Goal: Navigation & Orientation: Go to known website

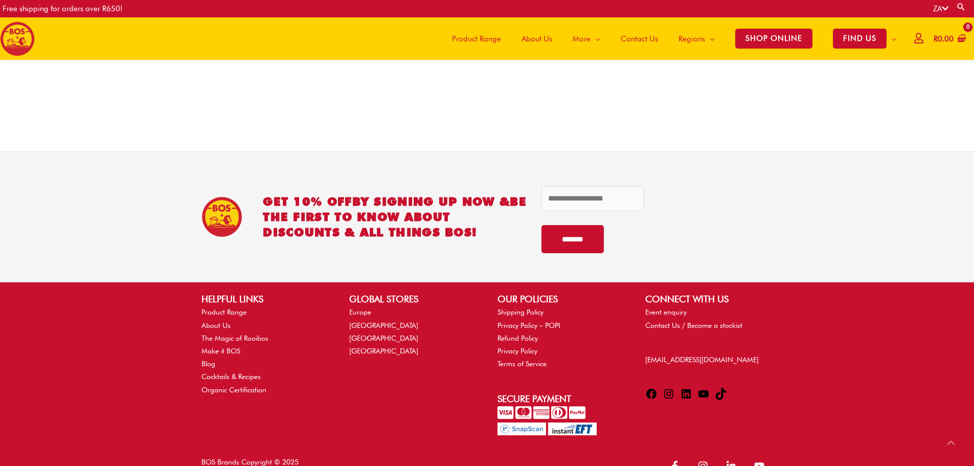
scroll to position [2125, 0]
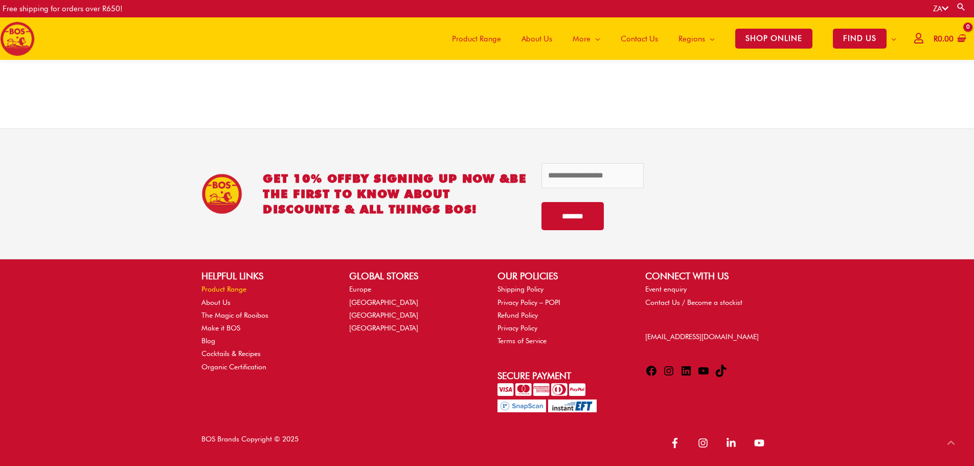
click at [214, 290] on link "Product Range" at bounding box center [223, 289] width 45 height 8
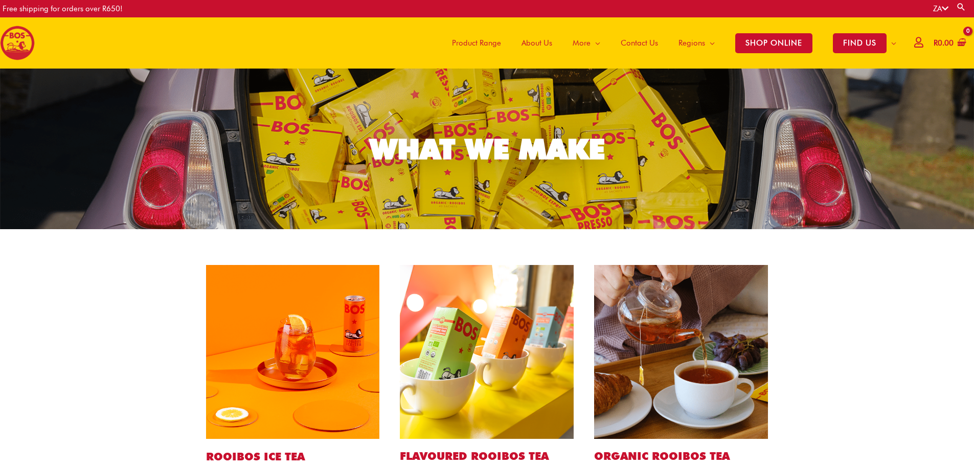
click at [946, 8] on icon at bounding box center [945, 9] width 7 height 8
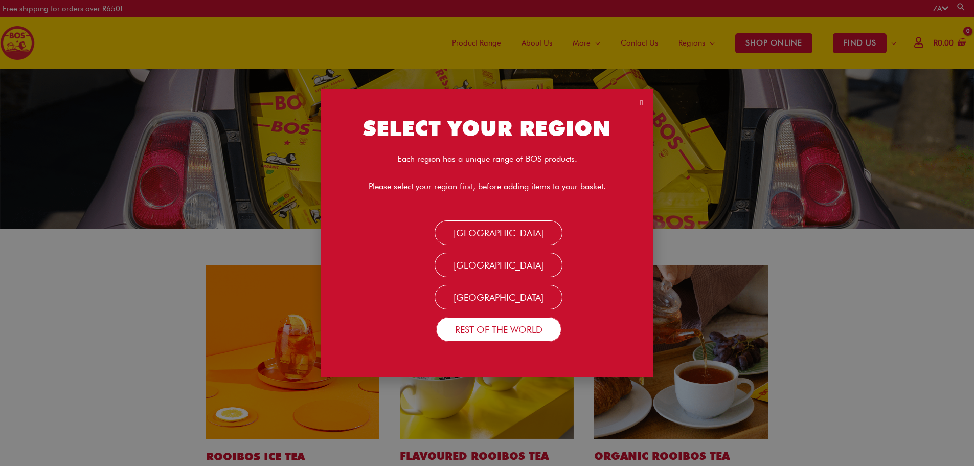
click at [517, 333] on link "Rest Of the World" at bounding box center [498, 329] width 125 height 25
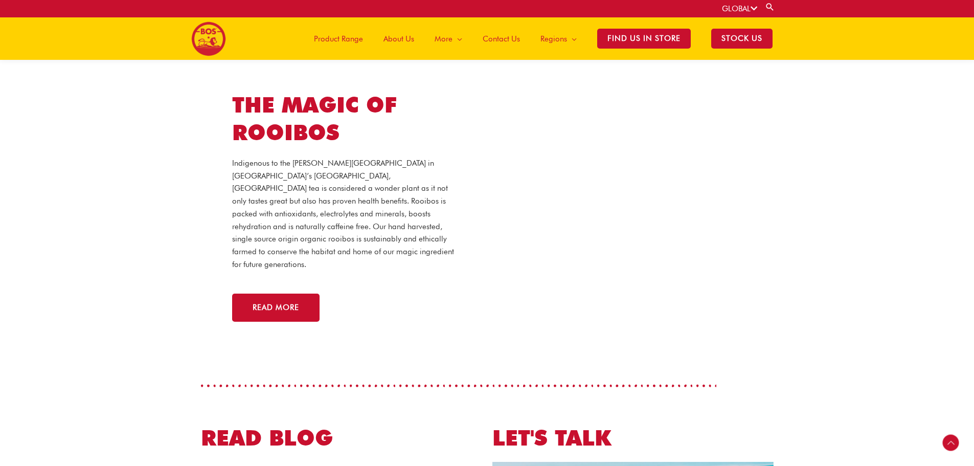
scroll to position [2194, 0]
